Goal: Task Accomplishment & Management: Use online tool/utility

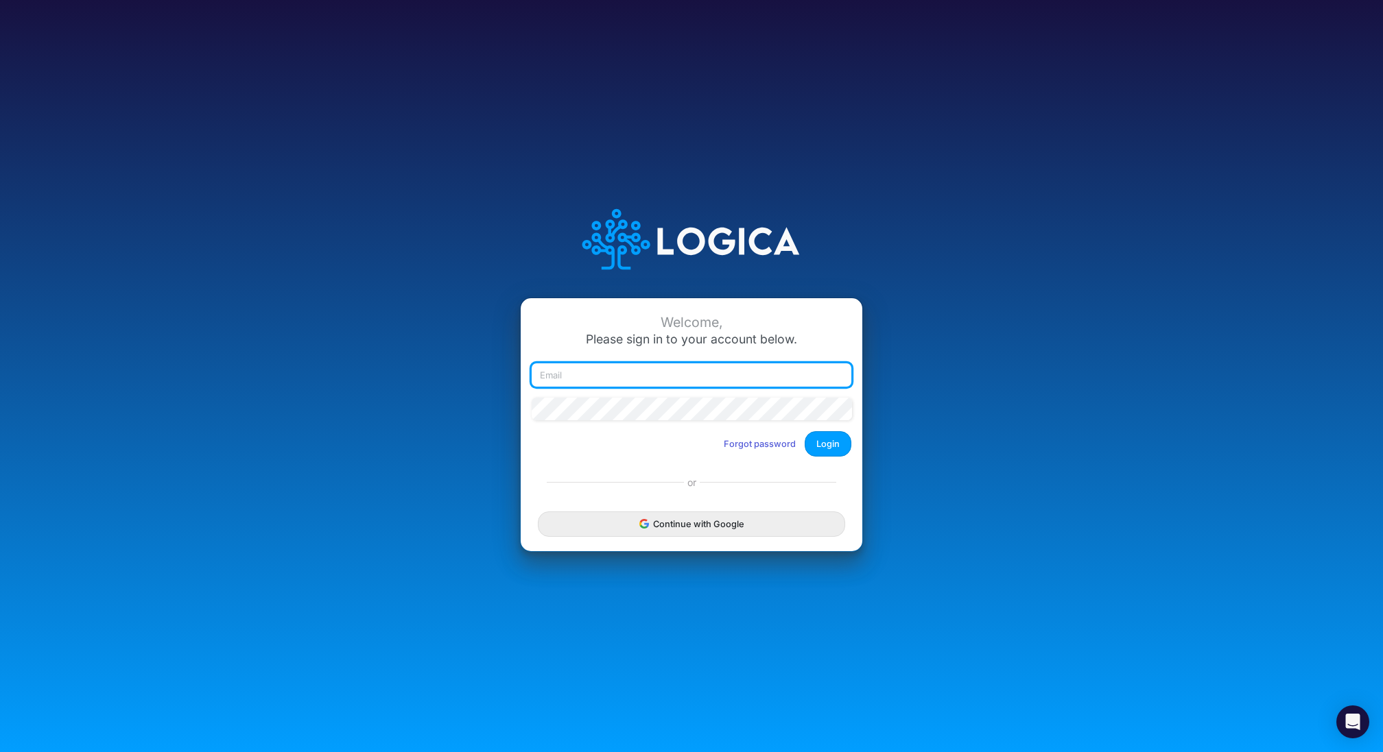
type input "[EMAIL_ADDRESS][DOMAIN_NAME]"
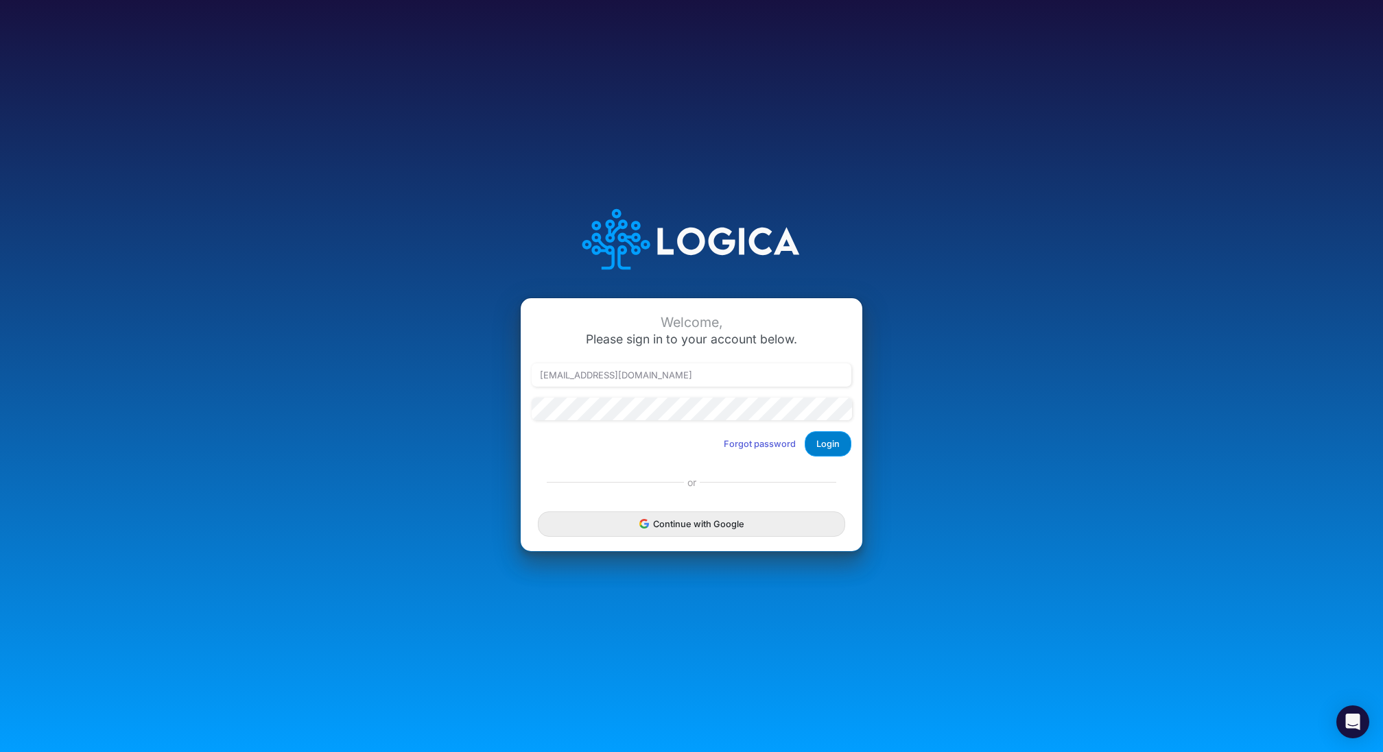
click at [831, 449] on button "Login" at bounding box center [828, 443] width 47 height 25
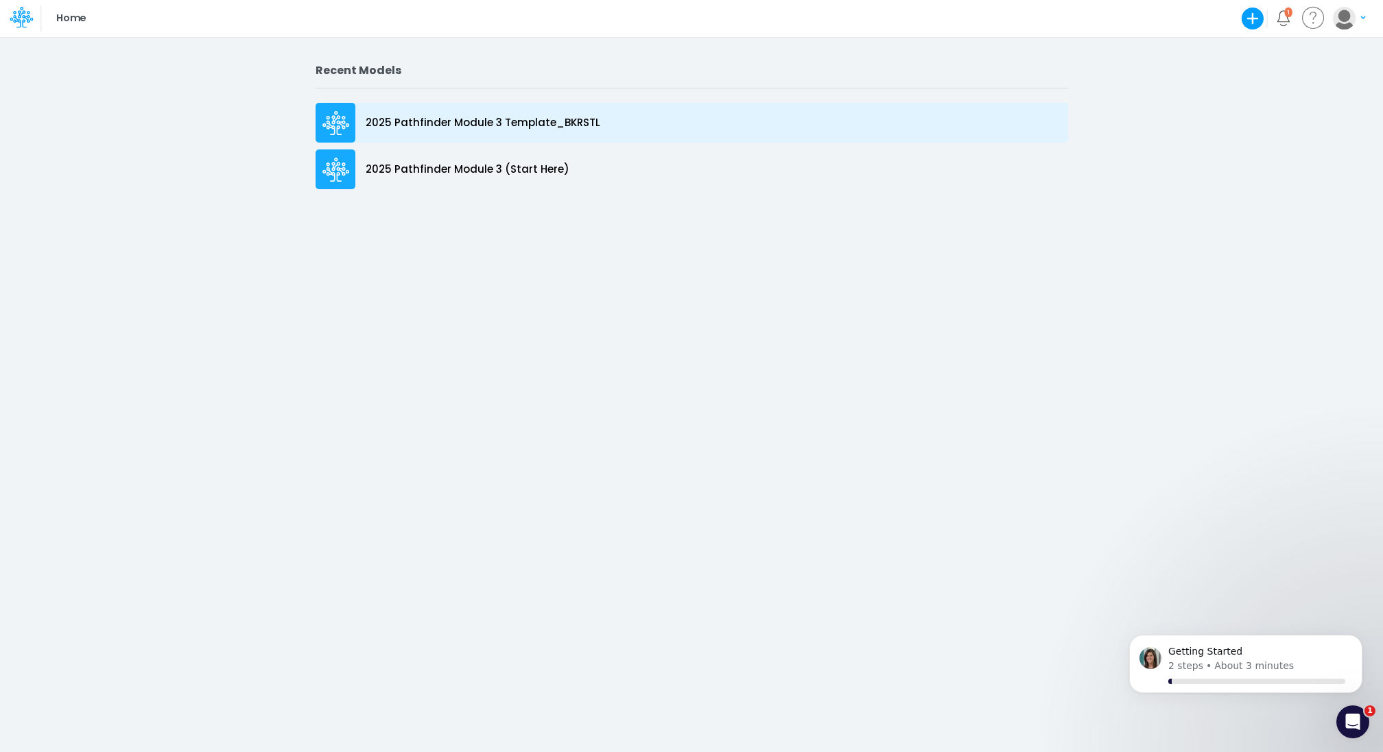
click at [461, 116] on p "2025 Pathfinder Module 3 Template_BKRSTL" at bounding box center [483, 123] width 235 height 16
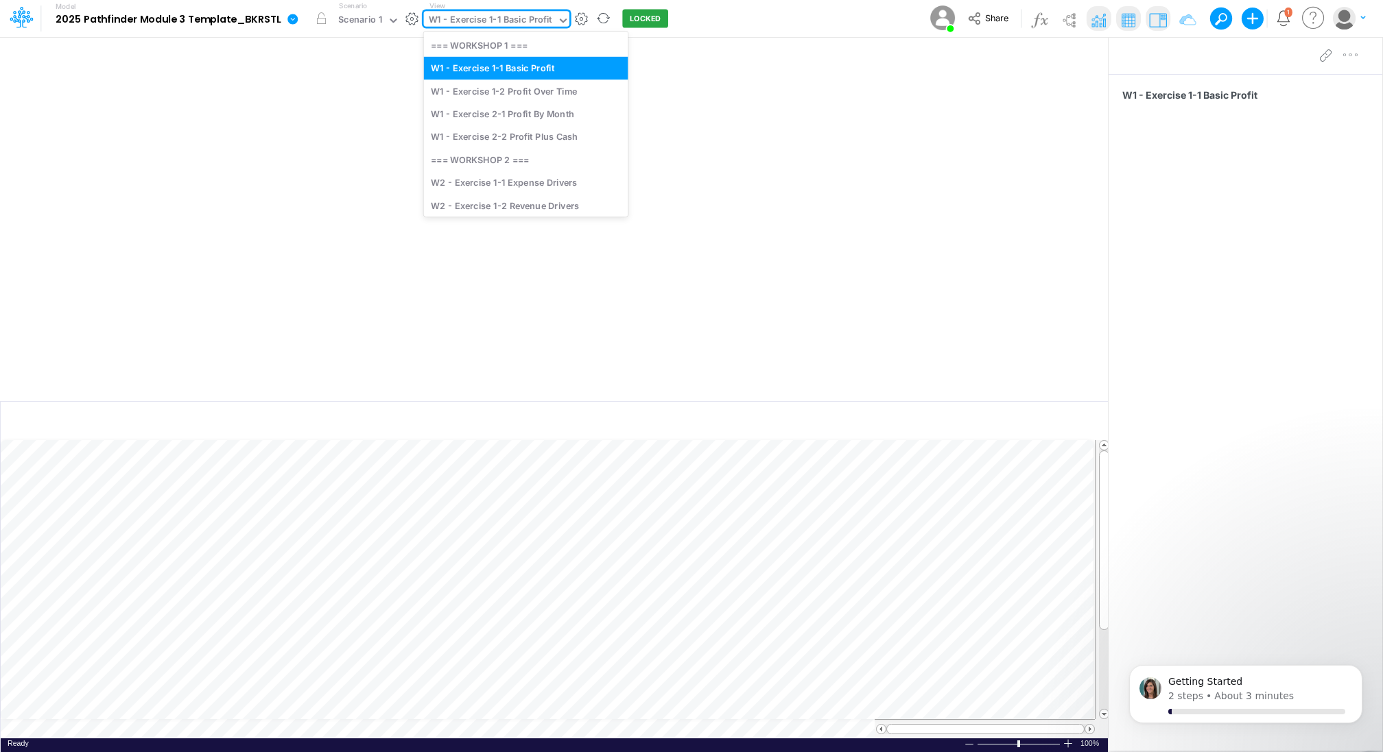
click at [481, 21] on div "W1 - Exercise 1-1 Basic Profit" at bounding box center [490, 21] width 123 height 16
click at [515, 202] on div "W2 - Exercise 1-2 Revenue Drivers" at bounding box center [526, 205] width 204 height 23
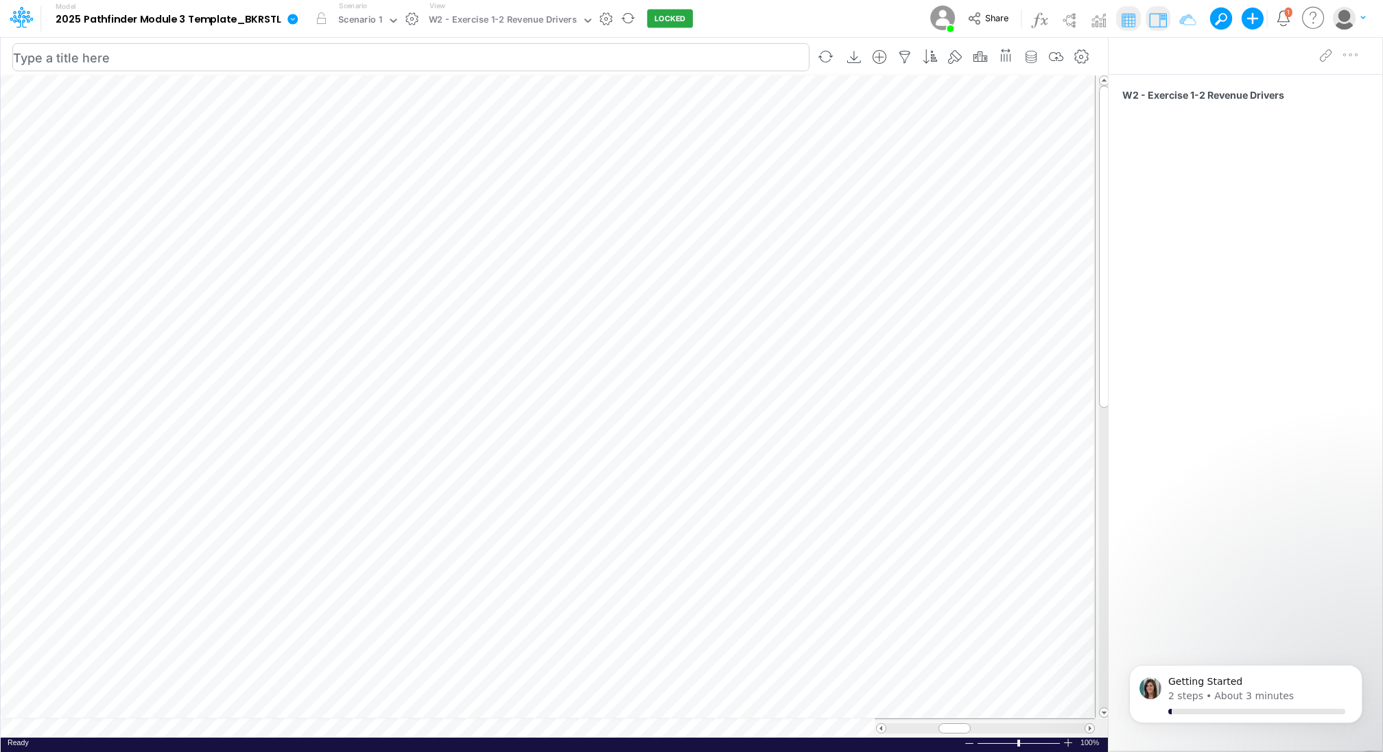
scroll to position [6, 1]
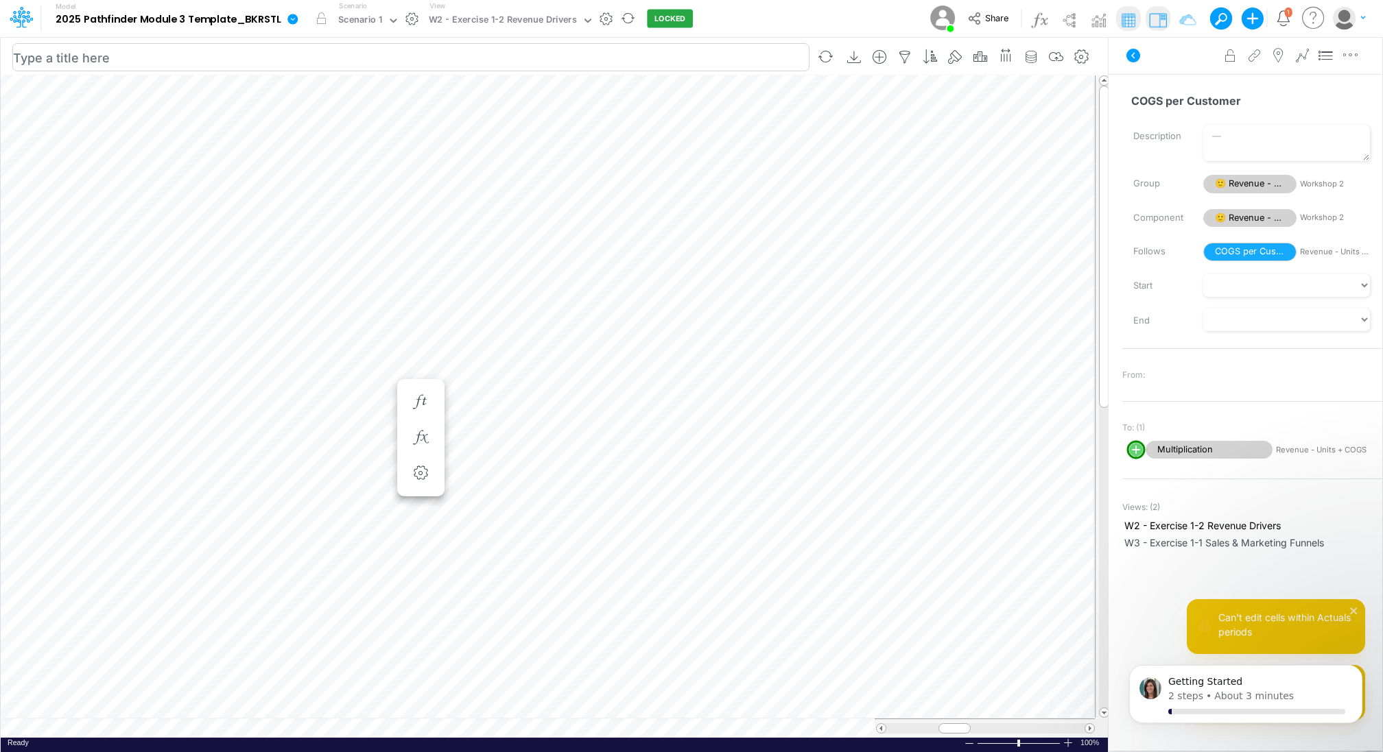
scroll to position [6, 15]
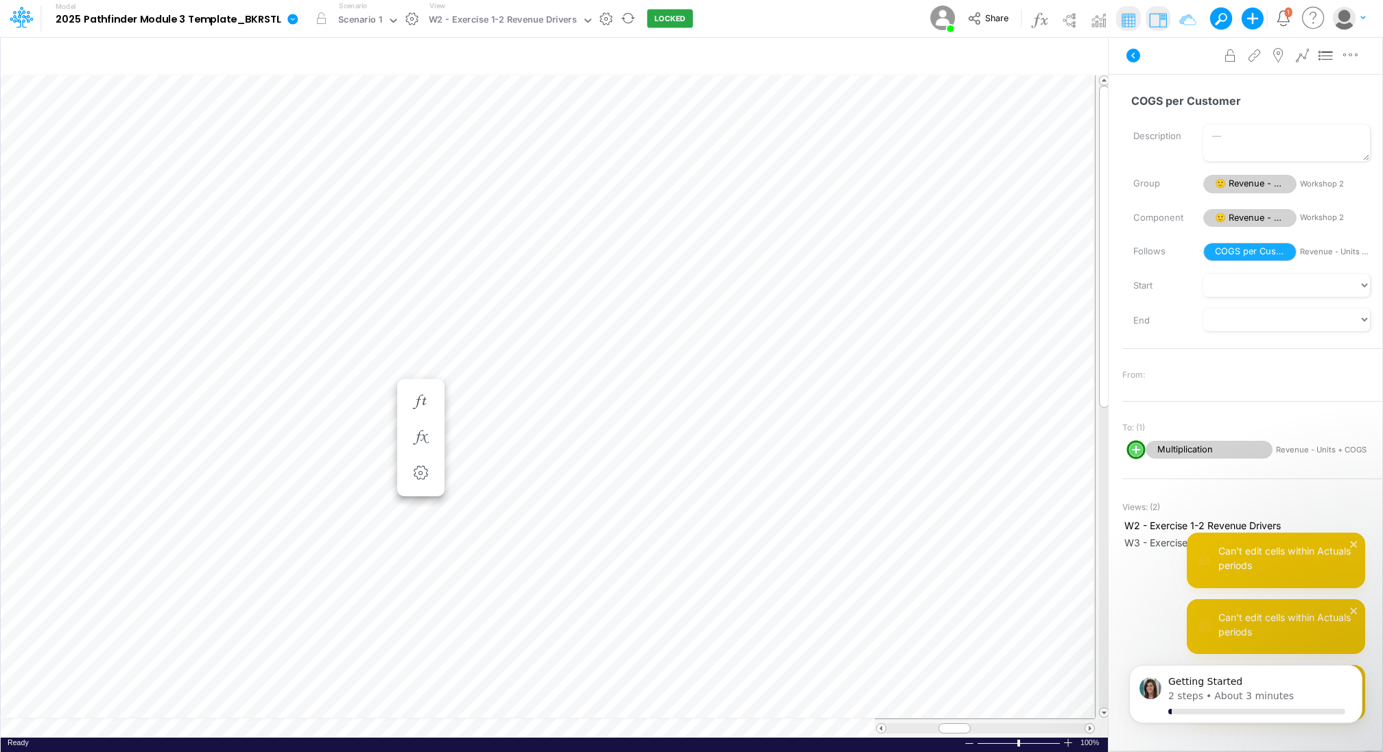
click at [669, 29] on div "Model 2025 Pathfinder Module 3 Template_BKRSTL Edit model settings Duplicate Im…" at bounding box center [356, 19] width 674 height 36
click at [667, 27] on button "LOCKED" at bounding box center [670, 19] width 46 height 19
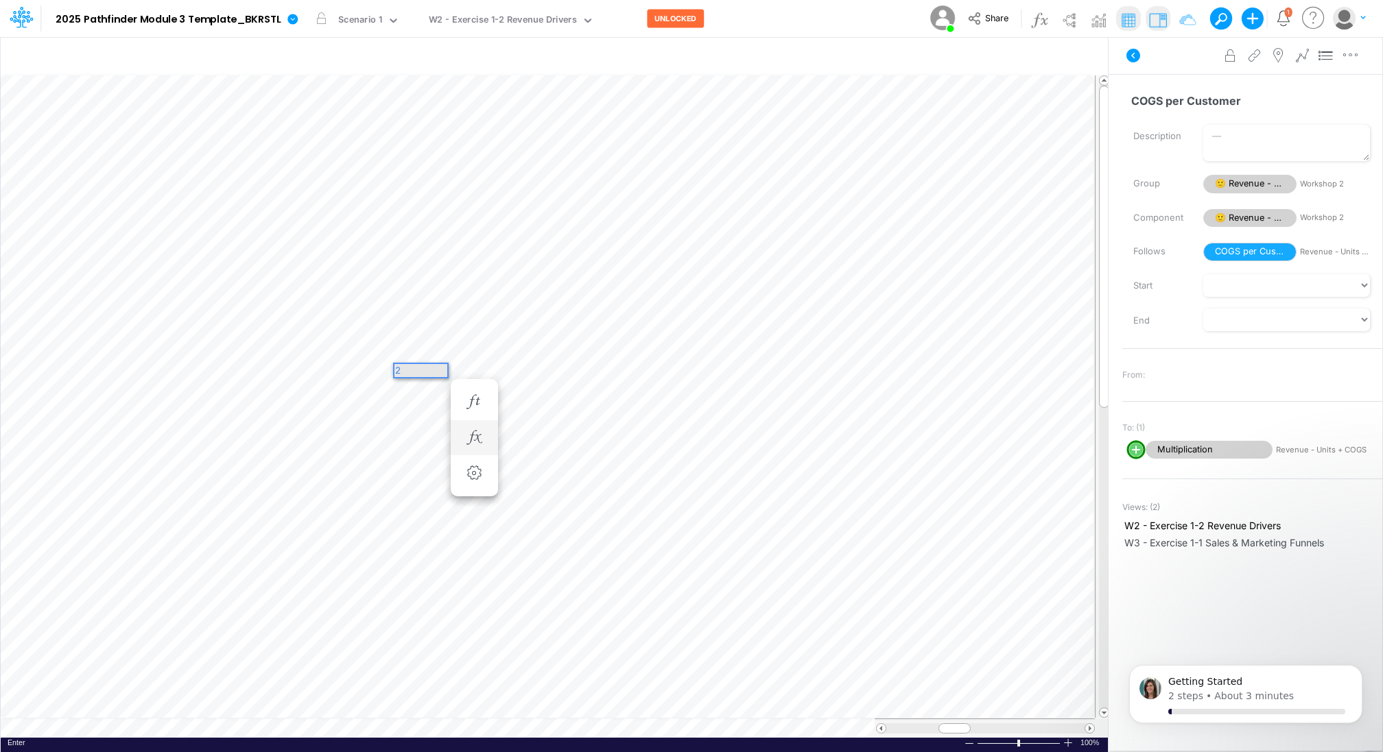
scroll to position [0, 0]
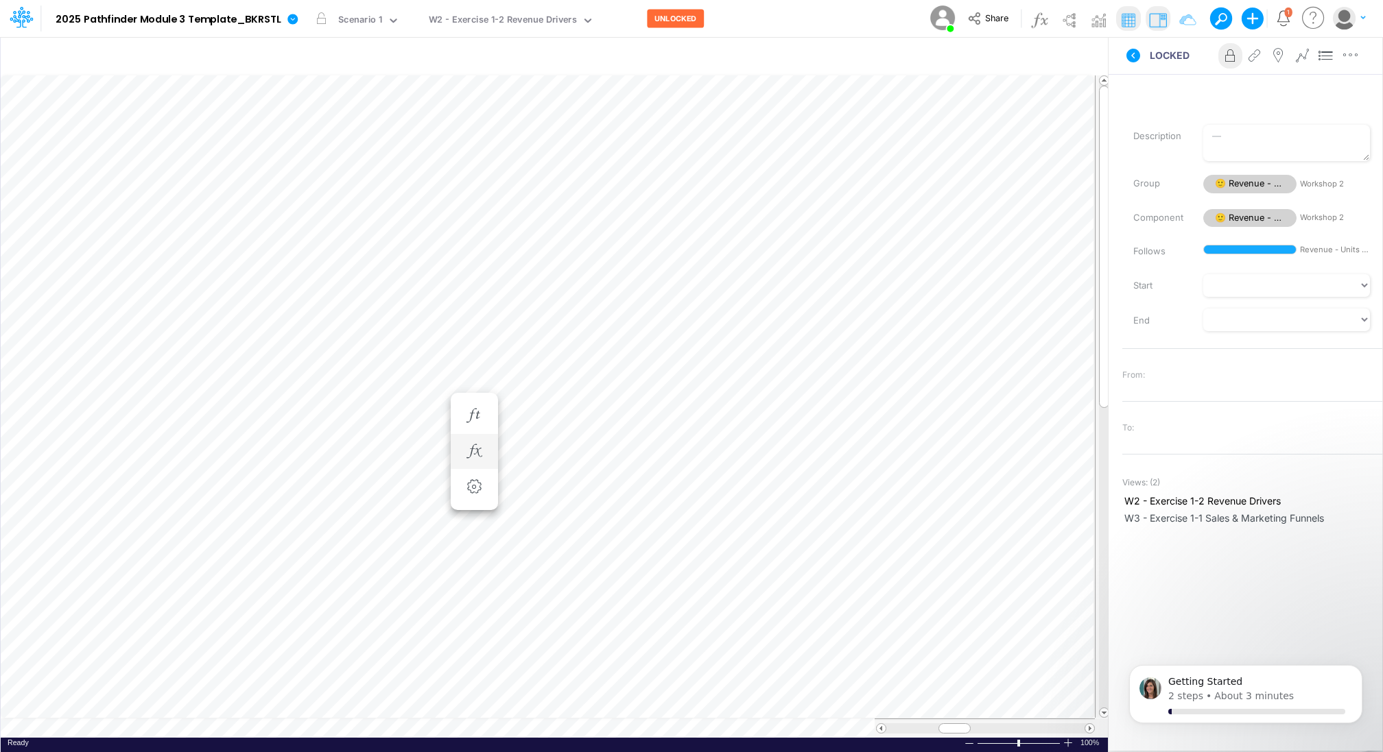
scroll to position [6, 1]
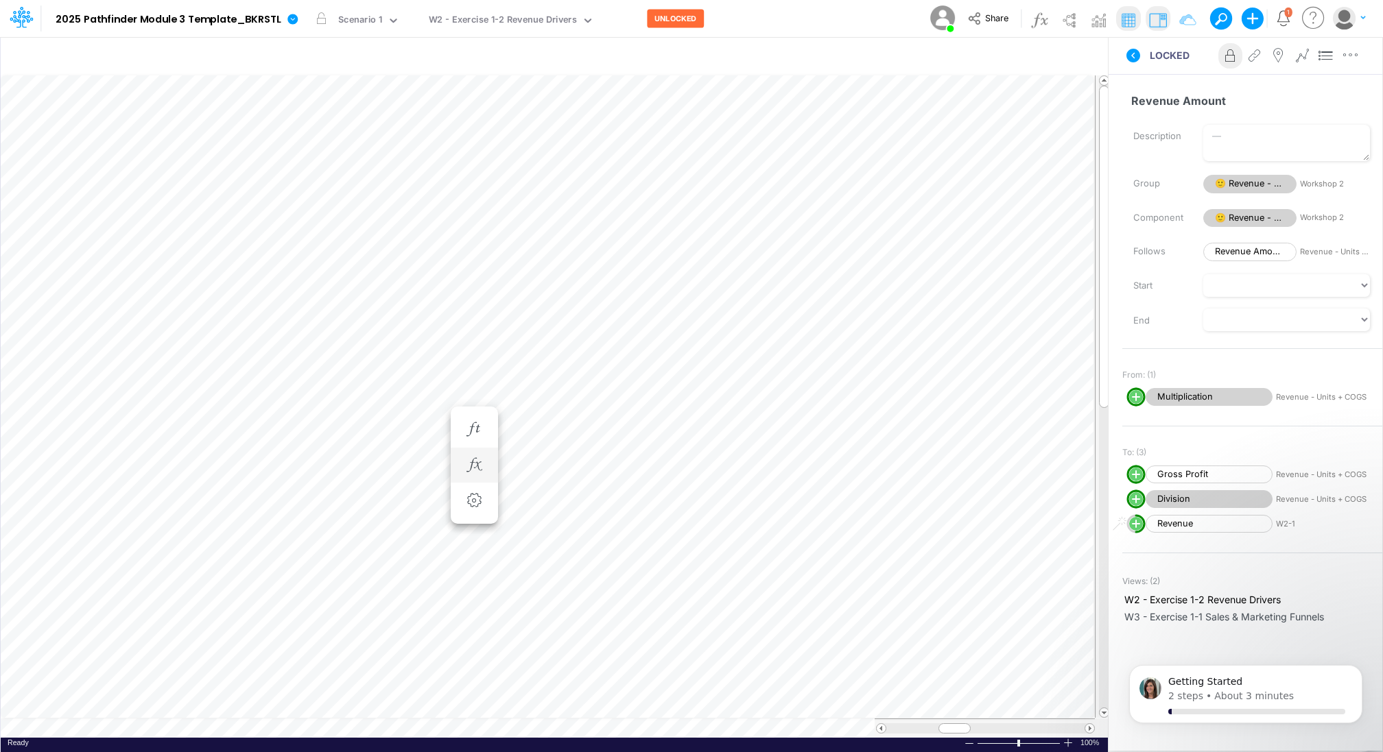
scroll to position [6, 1]
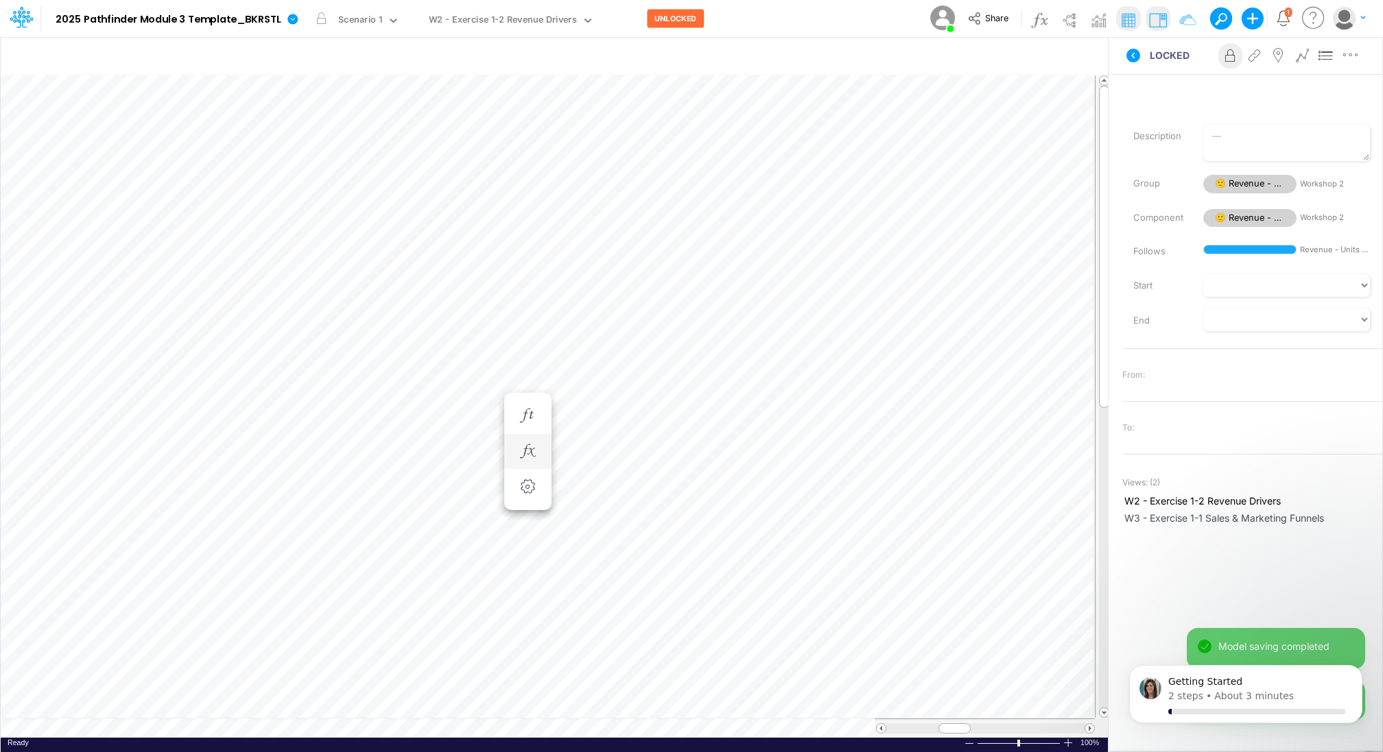
scroll to position [6, 1]
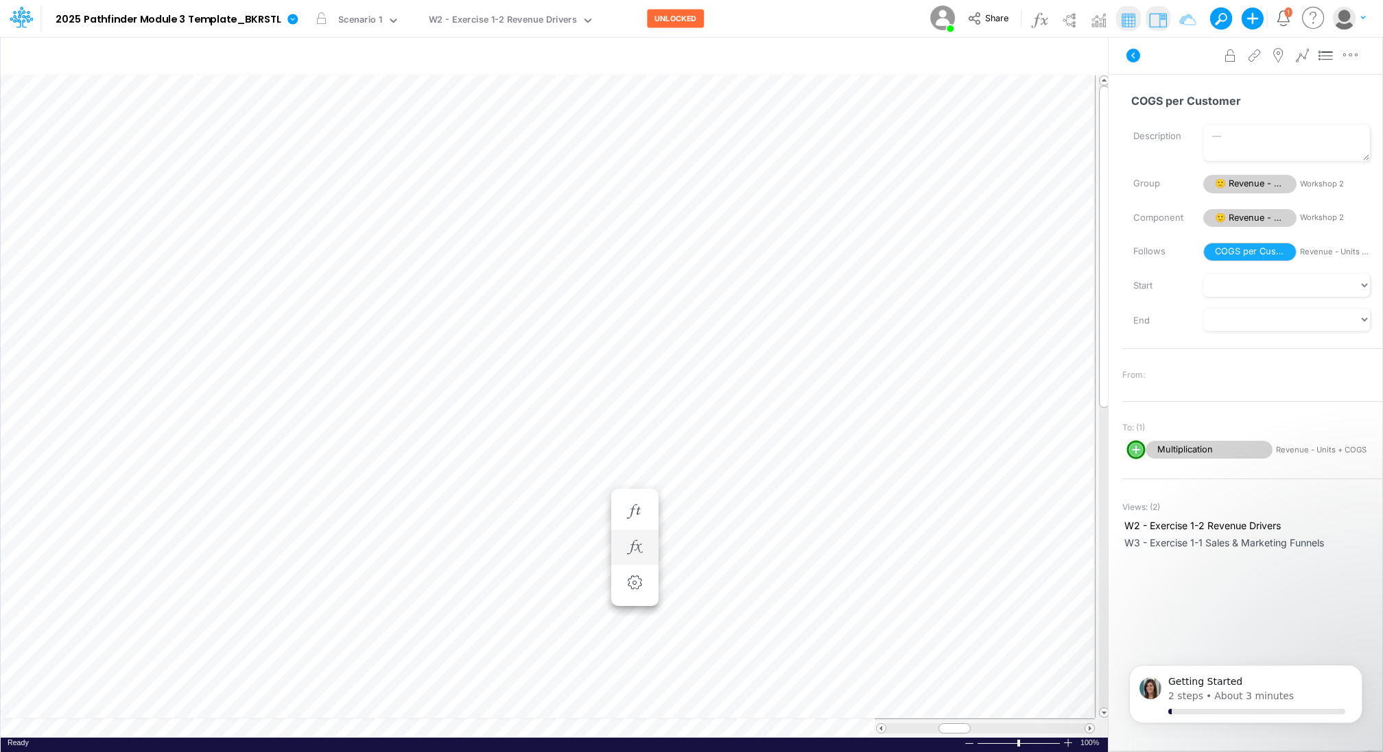
scroll to position [6, 1]
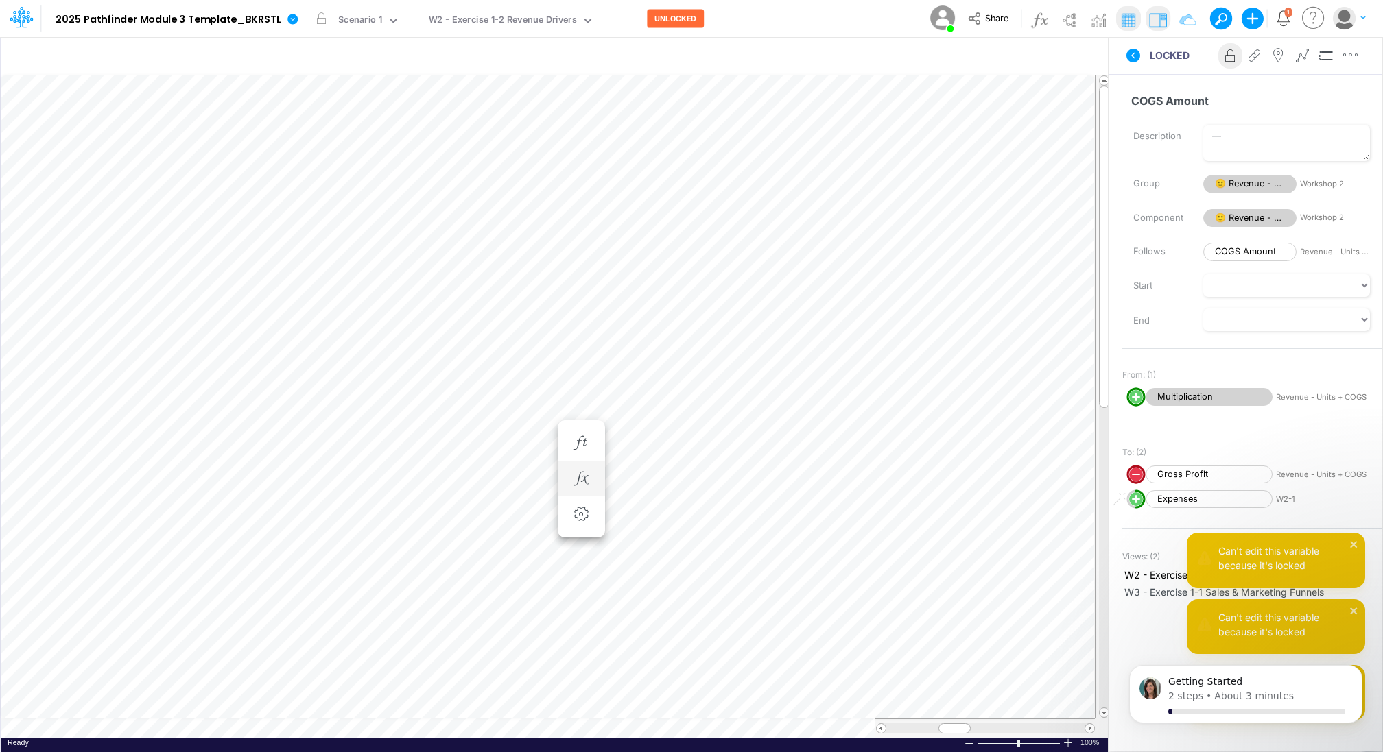
scroll to position [6, 1]
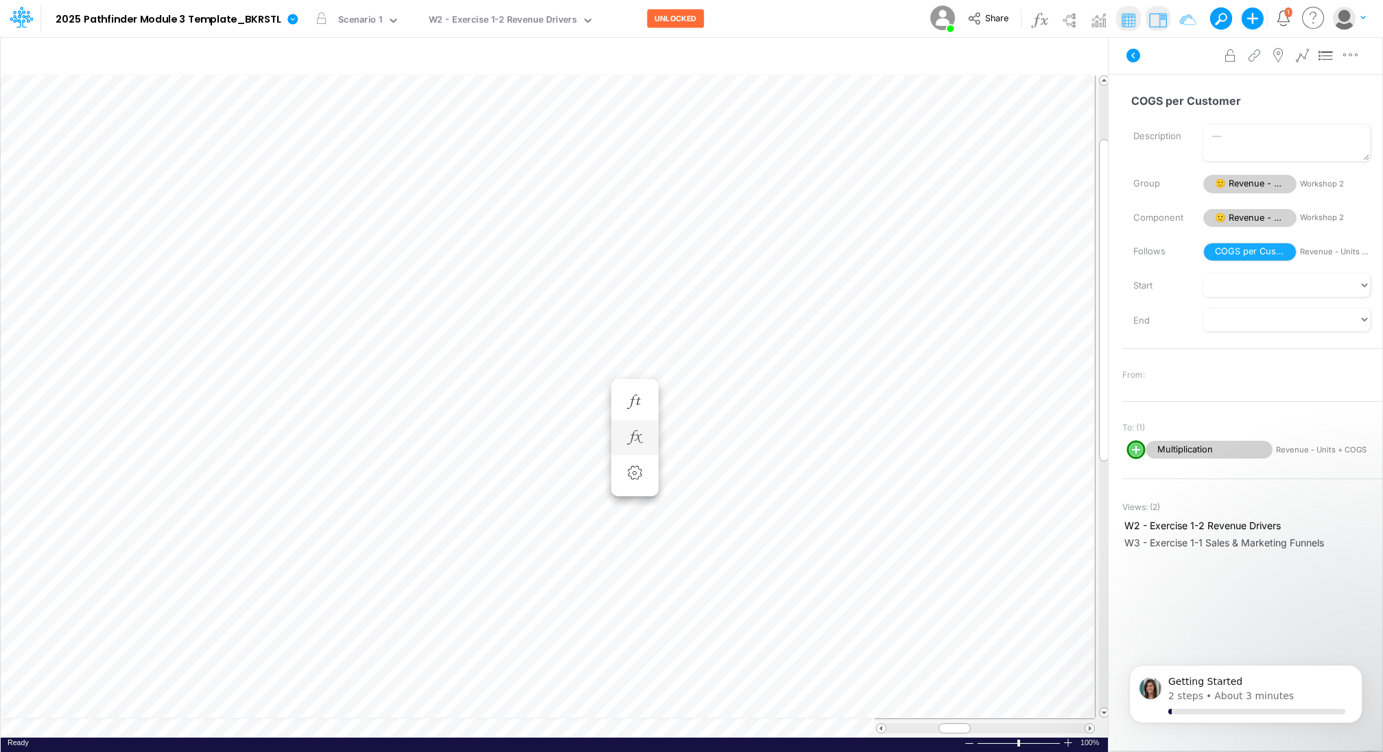
scroll to position [6, 1]
click at [578, 303] on icon "button" at bounding box center [581, 306] width 21 height 14
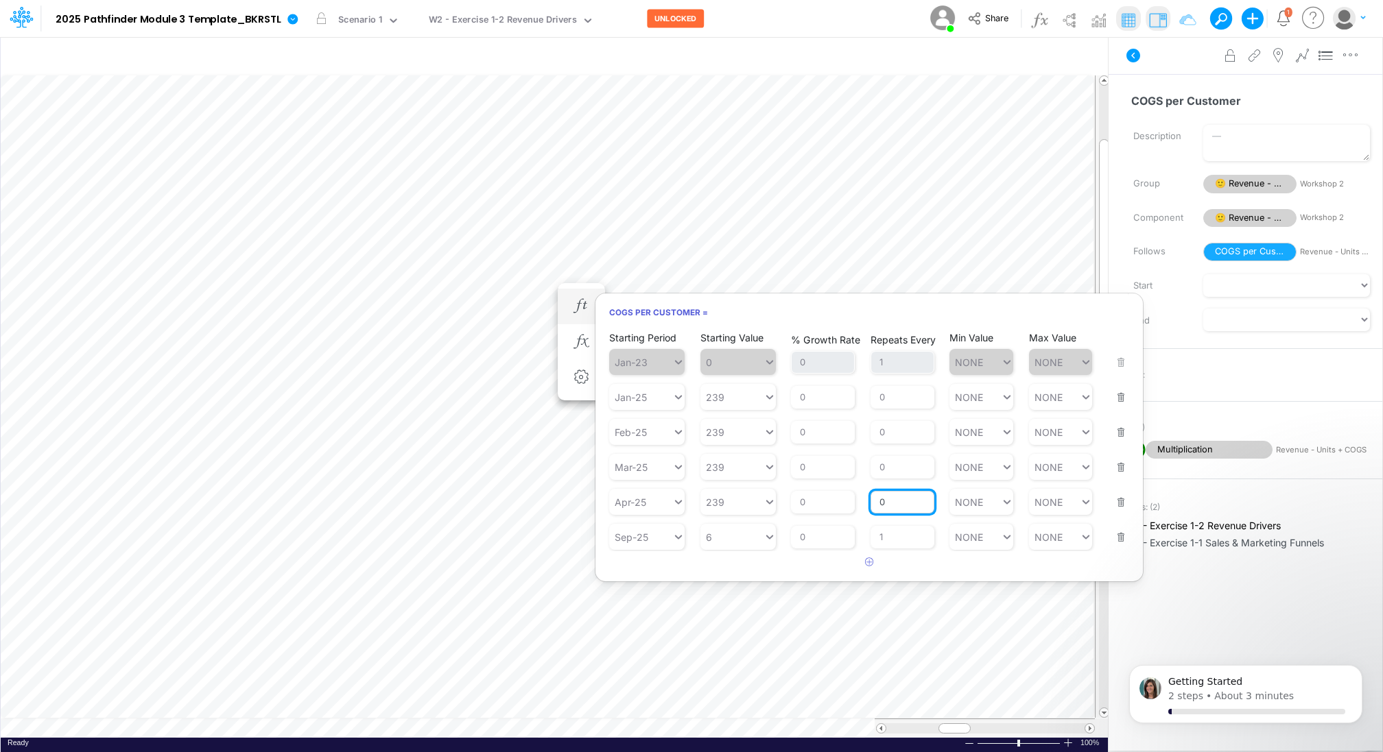
click at [888, 501] on input "0" at bounding box center [902, 502] width 64 height 23
type input "1"
type input "NONE"
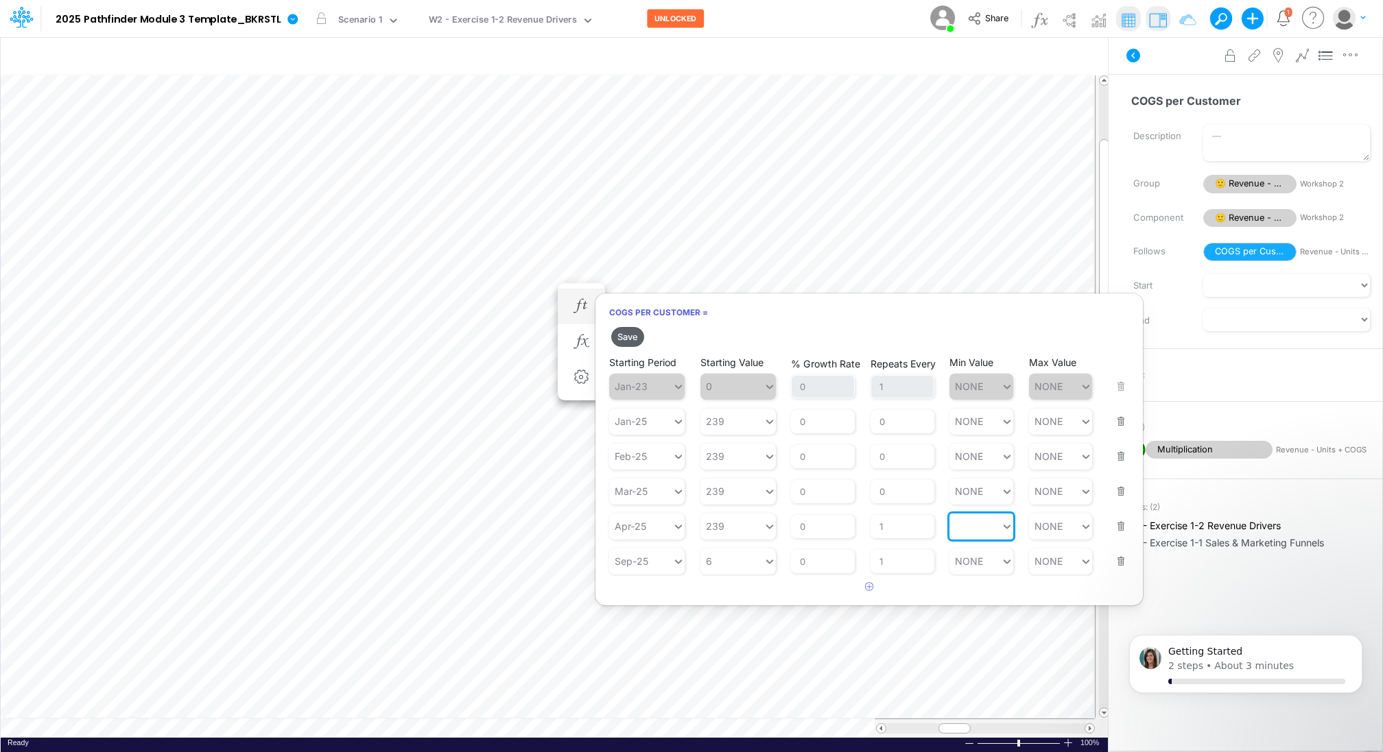
click at [639, 333] on button "Save" at bounding box center [627, 337] width 33 height 20
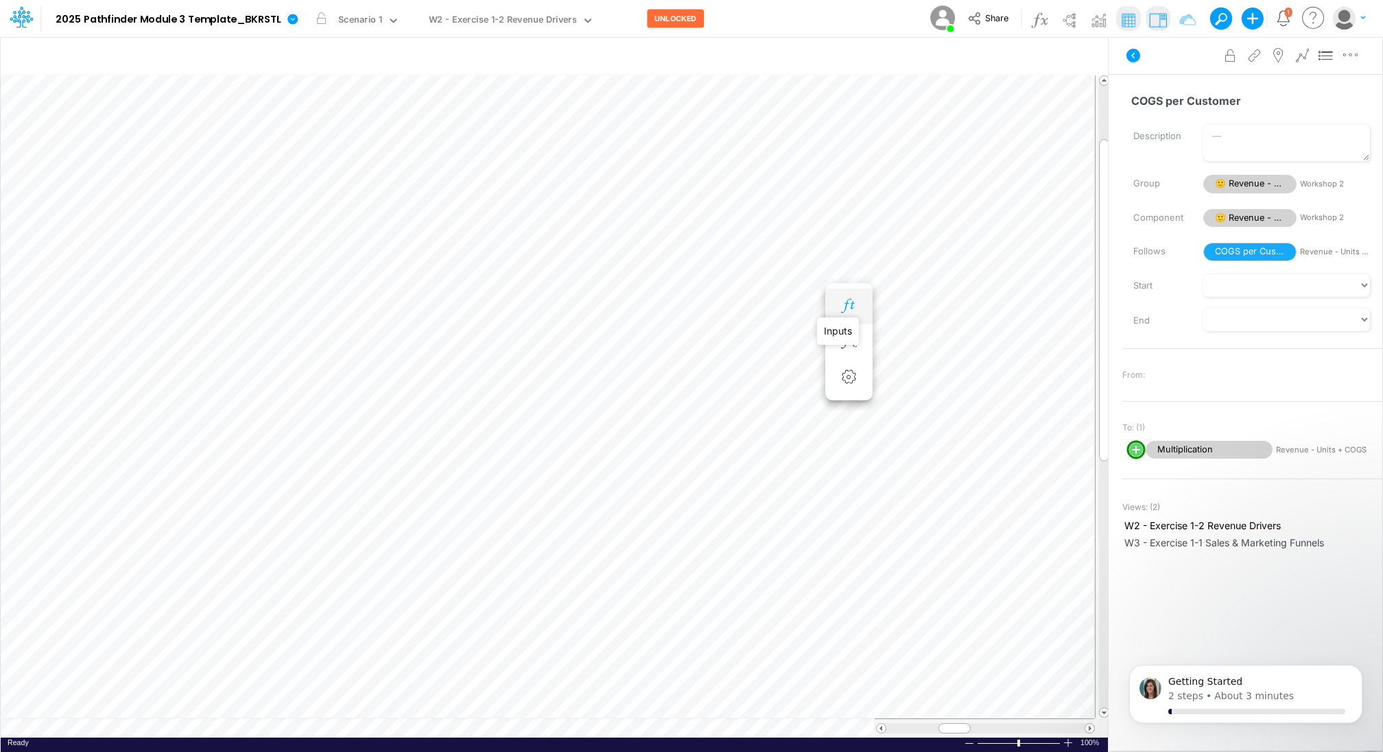
click at [843, 307] on icon "button" at bounding box center [848, 306] width 21 height 14
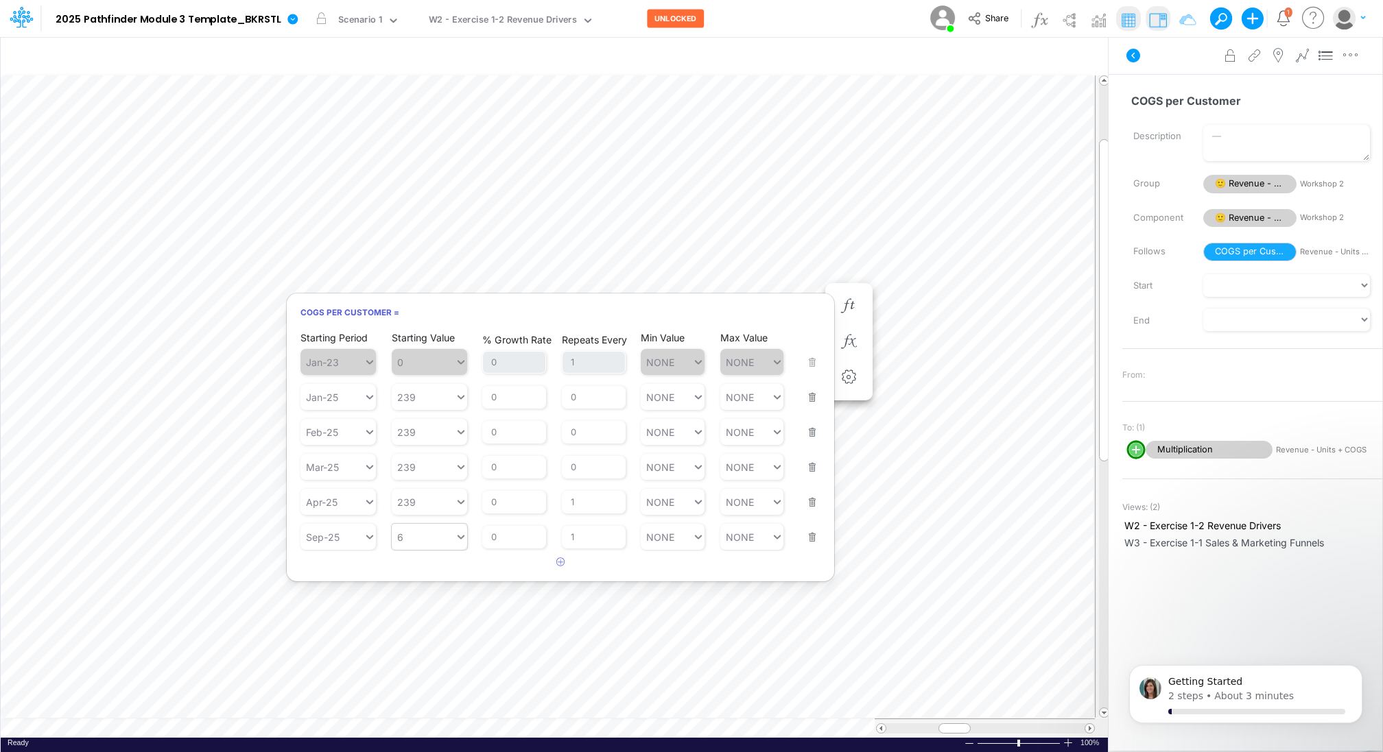
type input "6"
click at [460, 537] on icon at bounding box center [461, 538] width 7 height 4
click at [438, 588] on div "PRIOR 3M" at bounding box center [428, 591] width 75 height 23
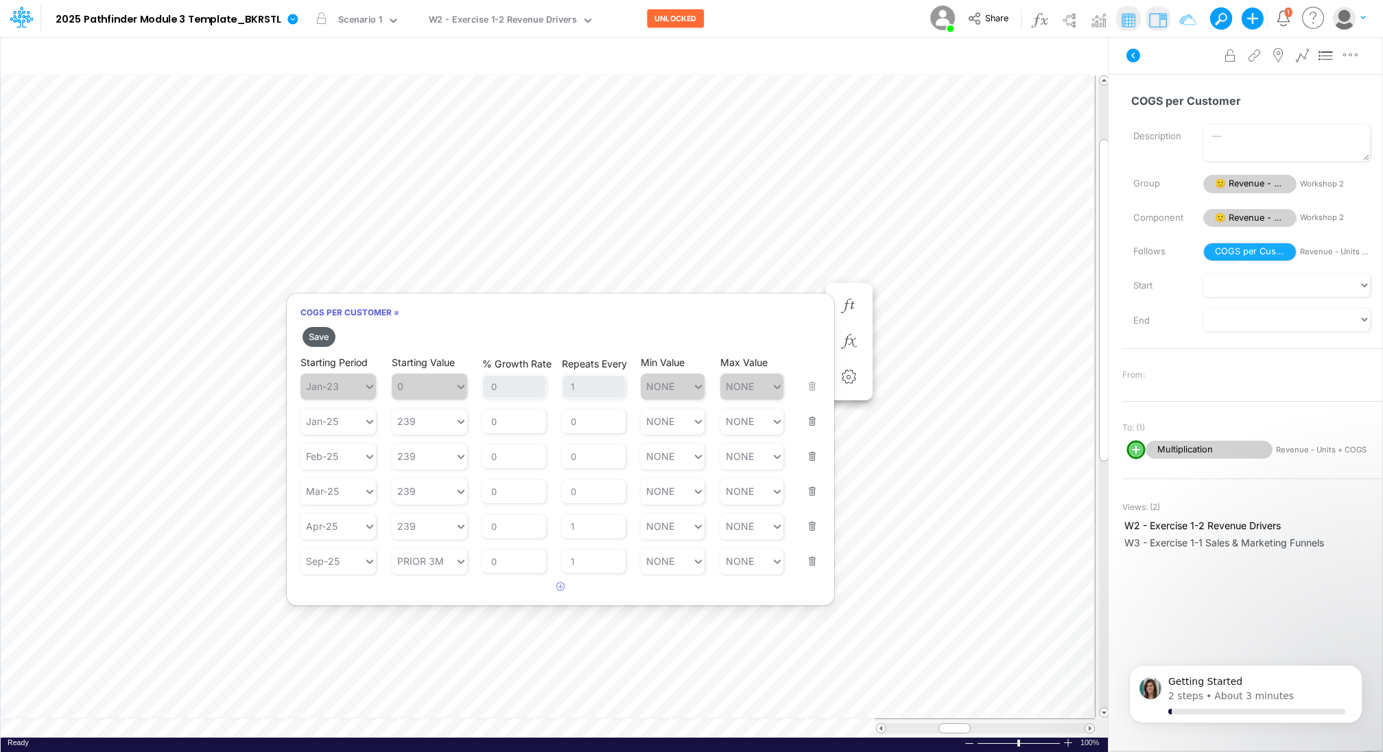
click at [322, 334] on button "Save" at bounding box center [319, 337] width 33 height 20
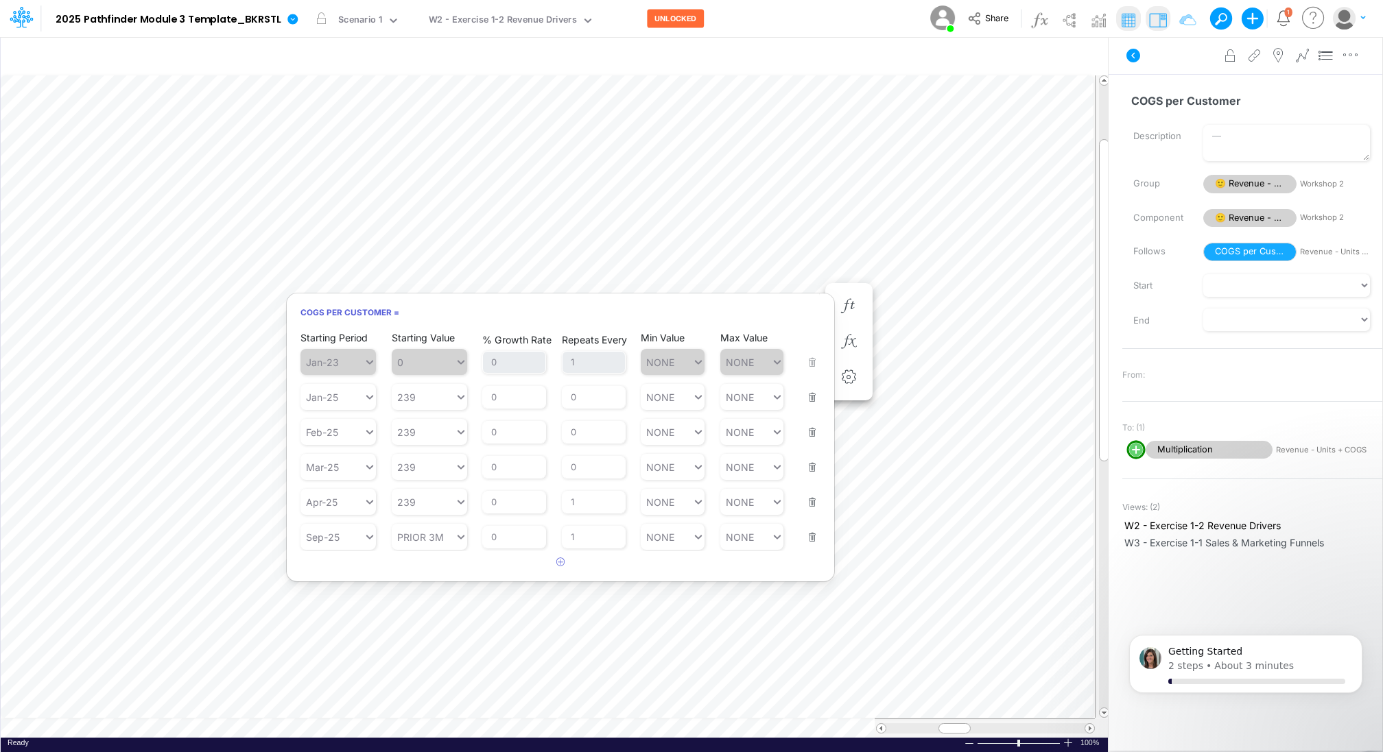
click at [809, 21] on div "Model 2025 Pathfinder Module 3 Template_BKRSTL Edit model settings Duplicate Im…" at bounding box center [691, 18] width 1244 height 37
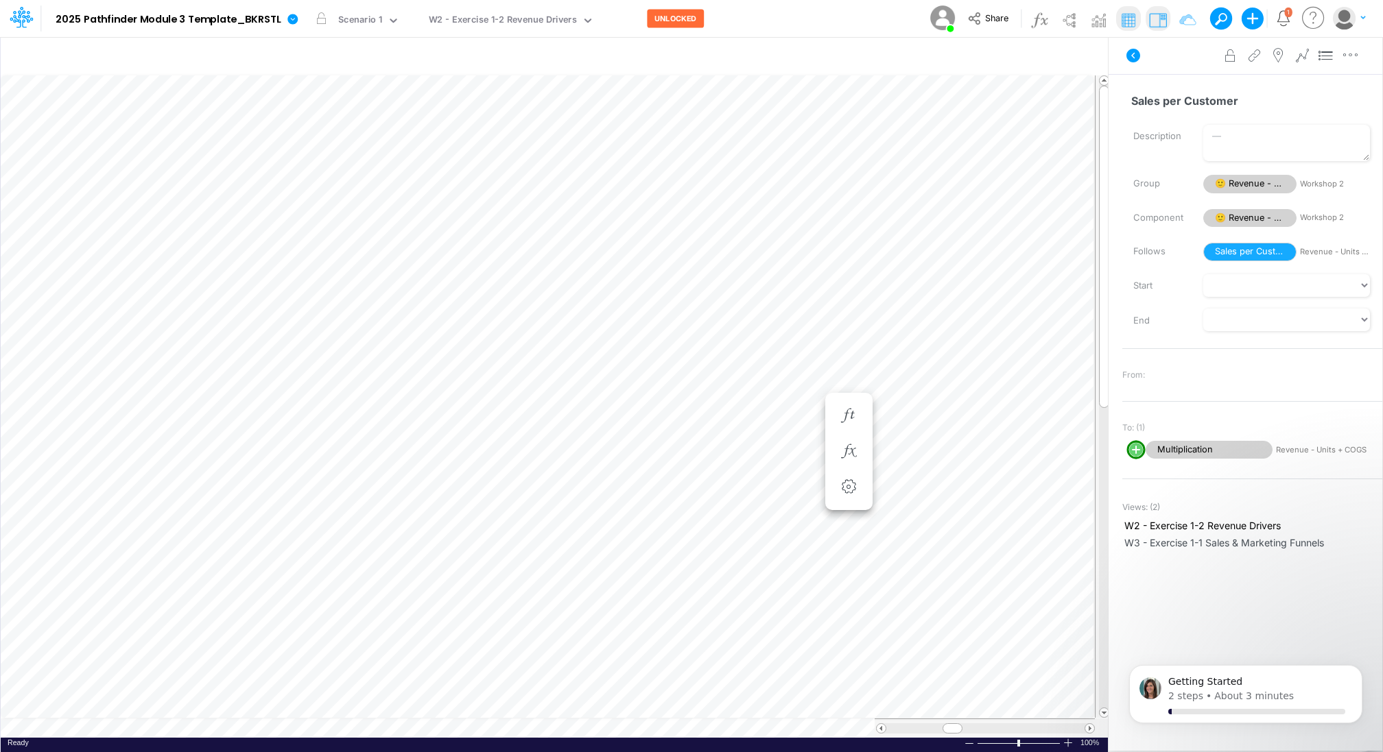
click at [1351, 16] on img "button" at bounding box center [1344, 18] width 23 height 23
click at [1253, 78] on button "Log out" at bounding box center [1293, 80] width 147 height 21
